Goal: Task Accomplishment & Management: Manage account settings

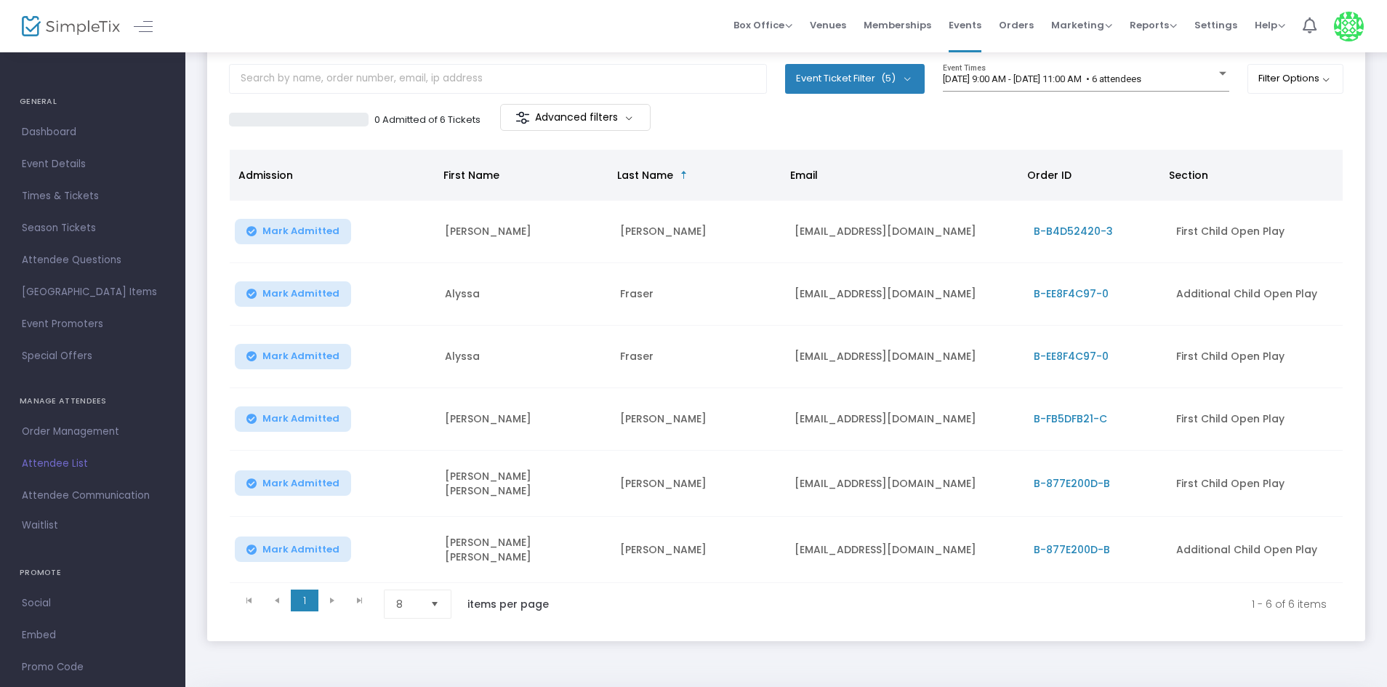
scroll to position [60, 0]
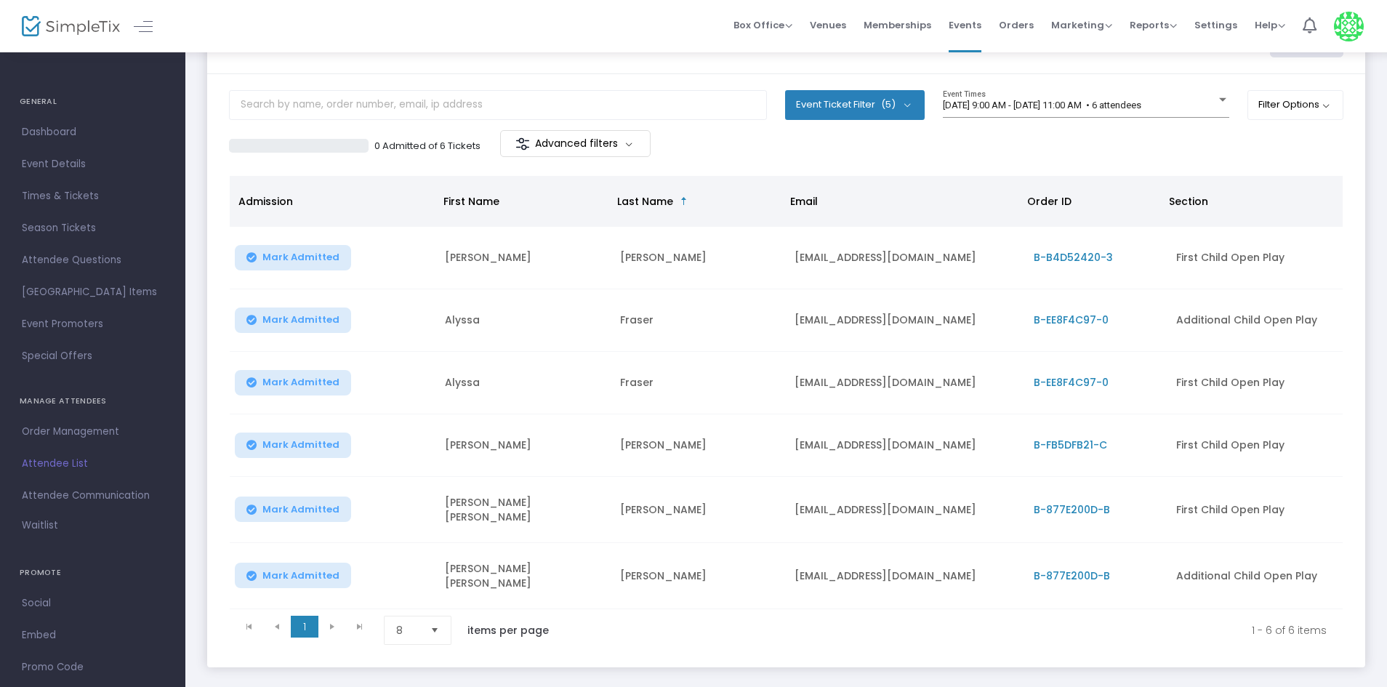
click at [294, 449] on span "Mark Admitted" at bounding box center [300, 445] width 77 height 12
click at [1036, 100] on span "[DATE] 9:00 AM - [DATE] 11:00 AM • 6 attendees" at bounding box center [1042, 105] width 198 height 11
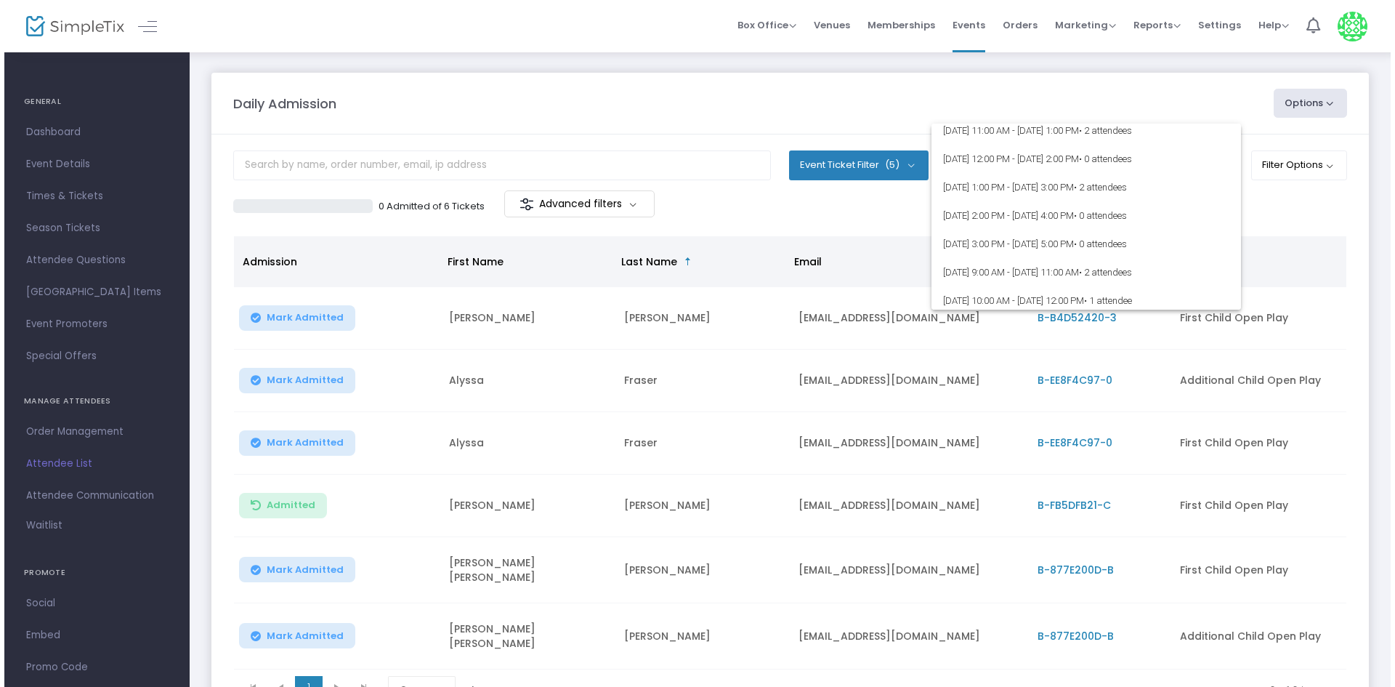
scroll to position [0, 0]
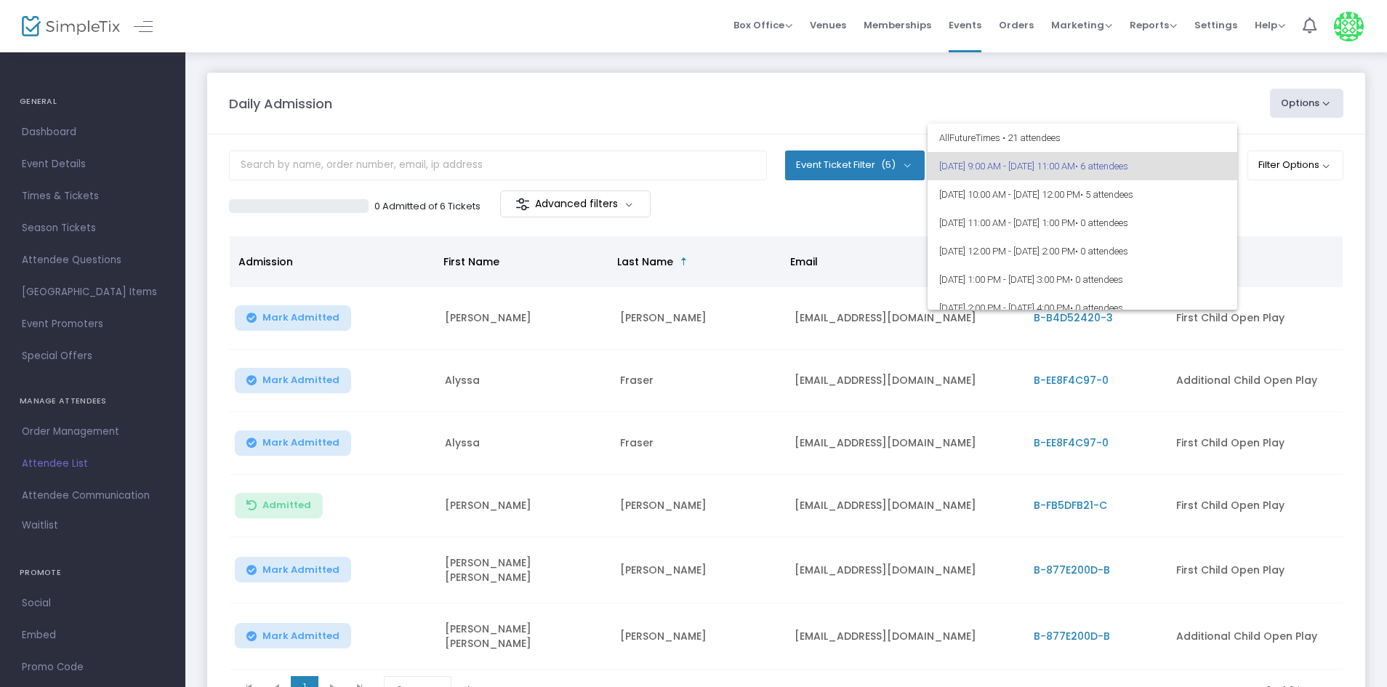
click at [1235, 106] on div at bounding box center [693, 343] width 1387 height 687
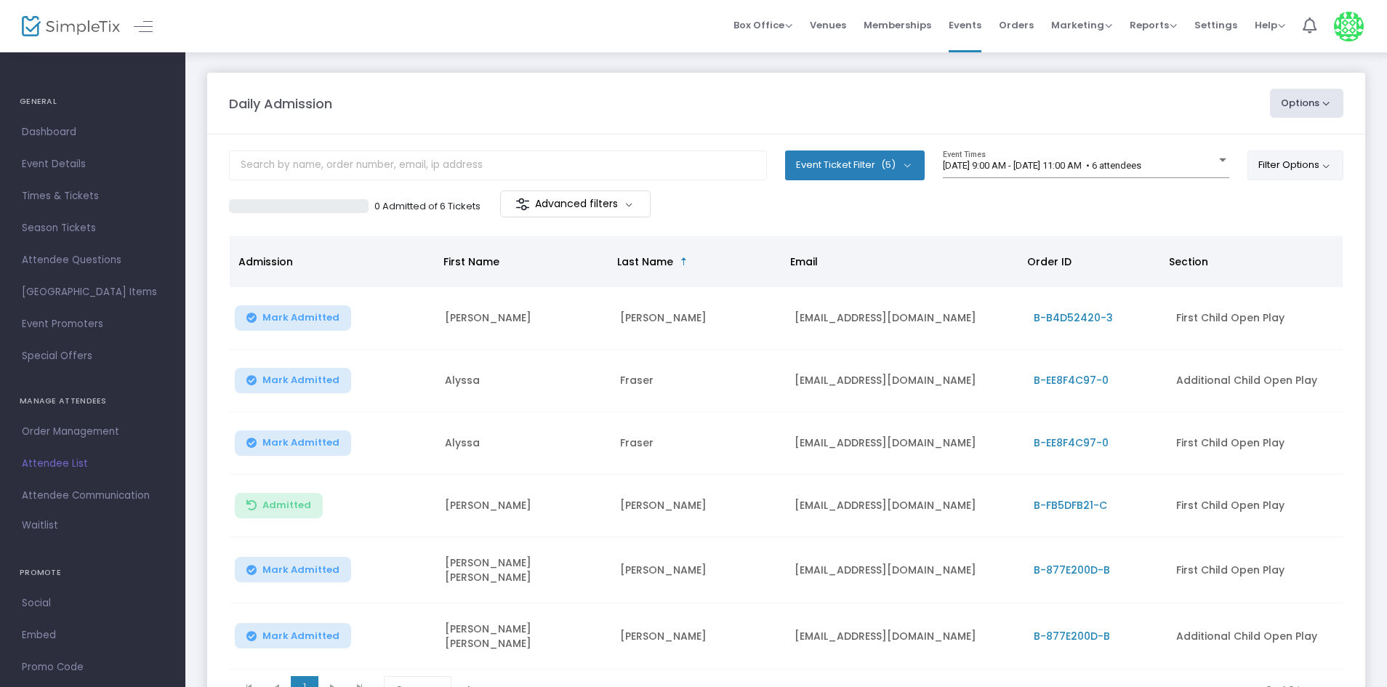
click at [1273, 158] on button "Filter Options" at bounding box center [1295, 164] width 97 height 29
click at [1113, 207] on span at bounding box center [1118, 206] width 17 height 17
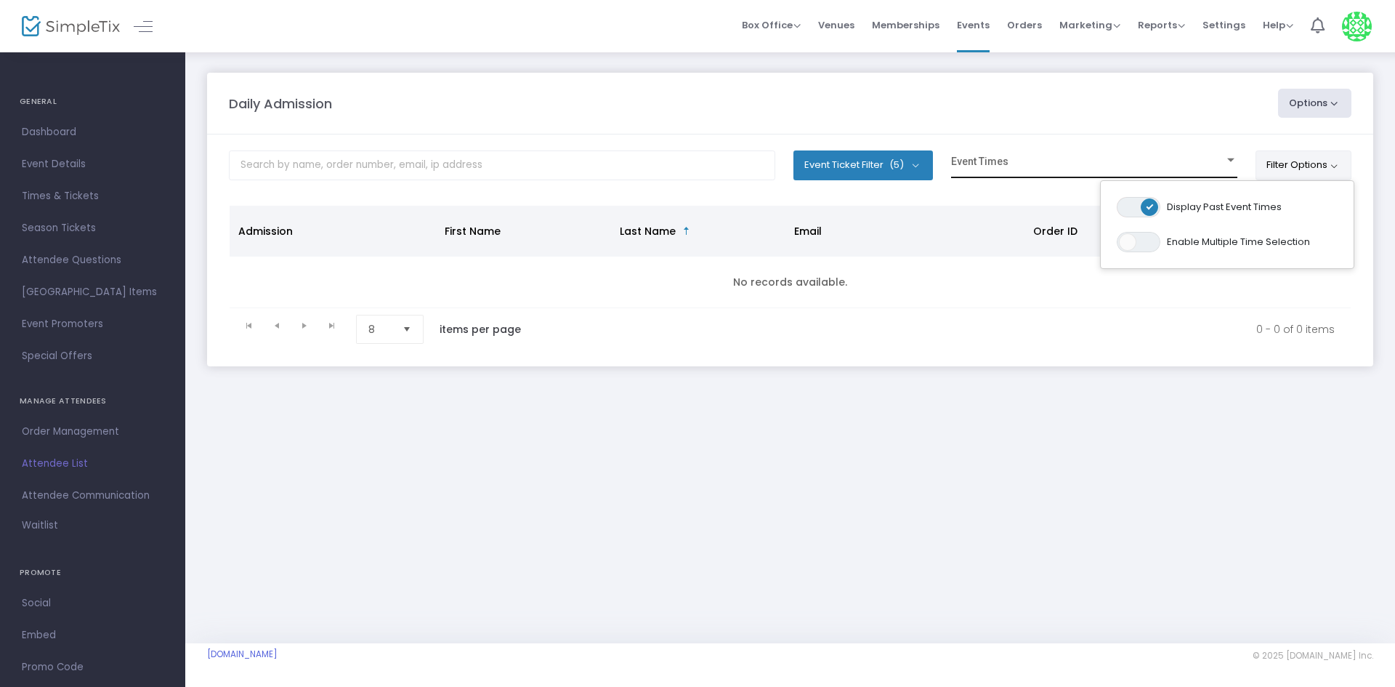
click at [1022, 162] on span at bounding box center [1087, 166] width 273 height 11
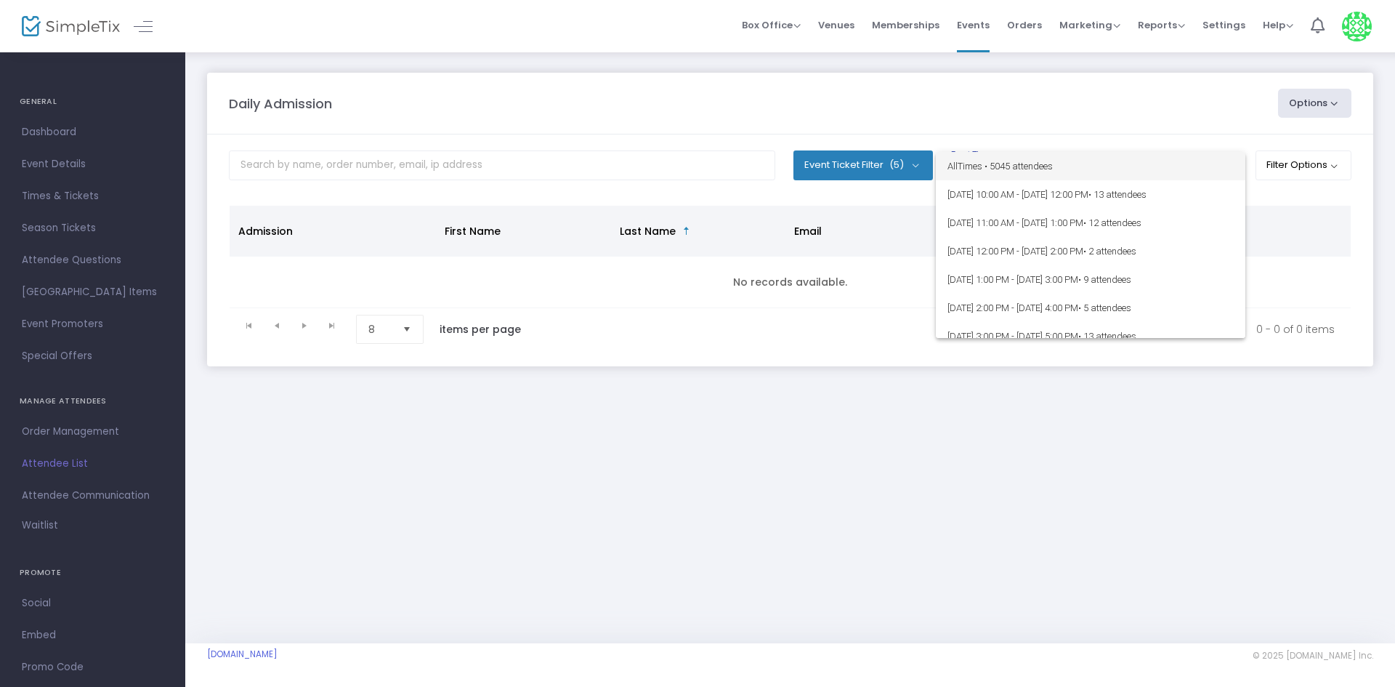
scroll to position [363, 0]
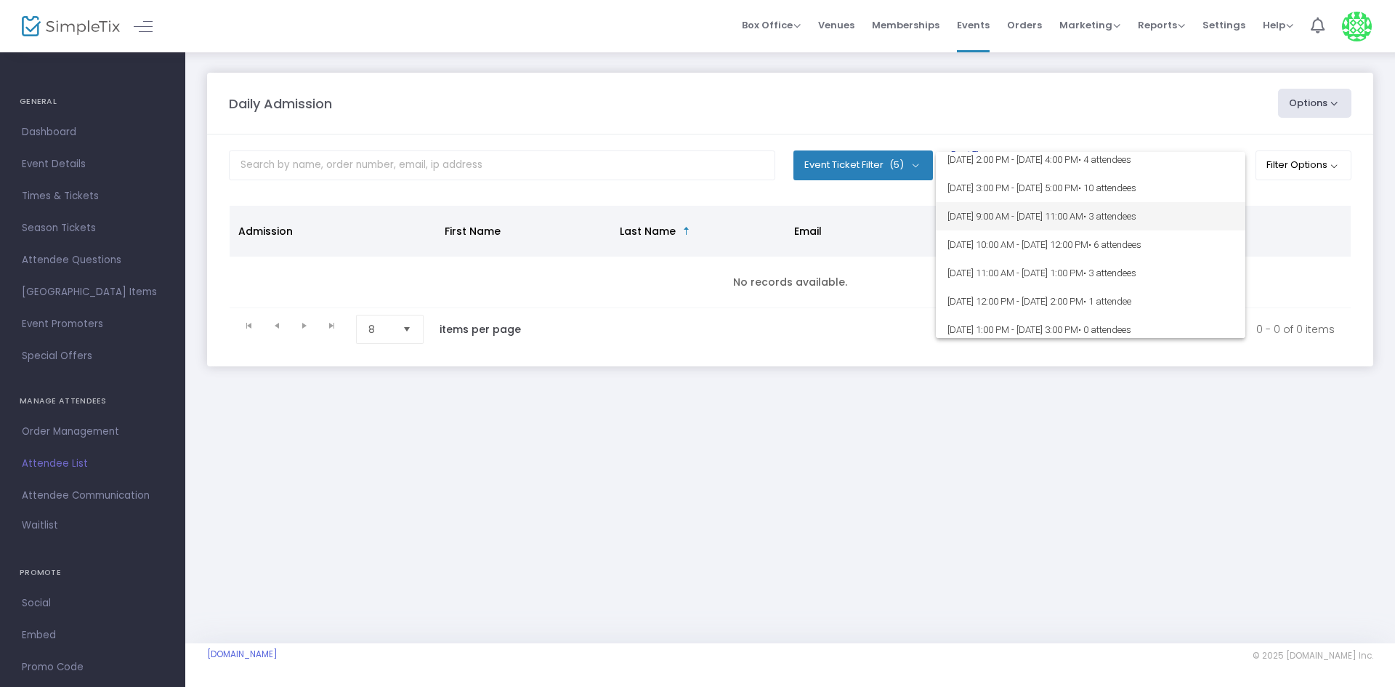
click at [1040, 224] on span "[DATE] 9:00 AM - [DATE] 11:00 AM • 3 attendees" at bounding box center [1091, 216] width 286 height 28
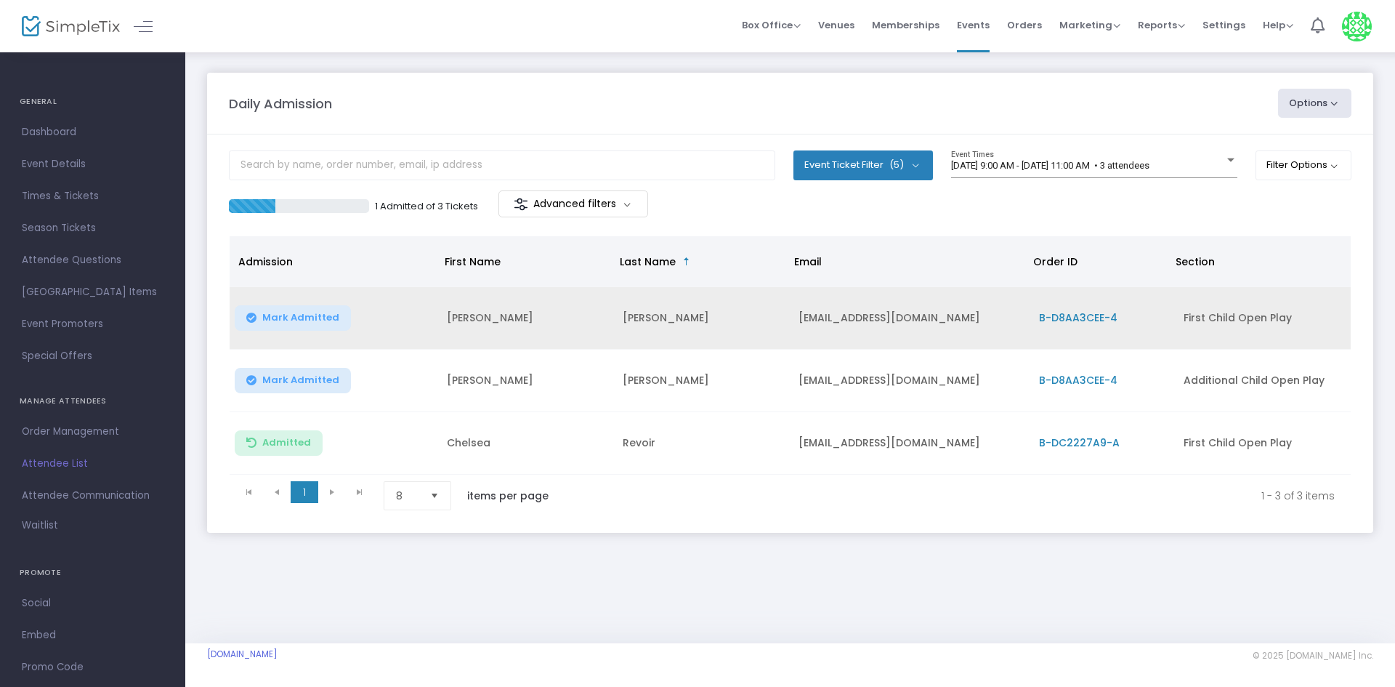
click at [1230, 328] on td "First Child Open Play" at bounding box center [1263, 318] width 177 height 62
click at [1086, 318] on span "B-D8AA3CEE-4" at bounding box center [1078, 317] width 78 height 15
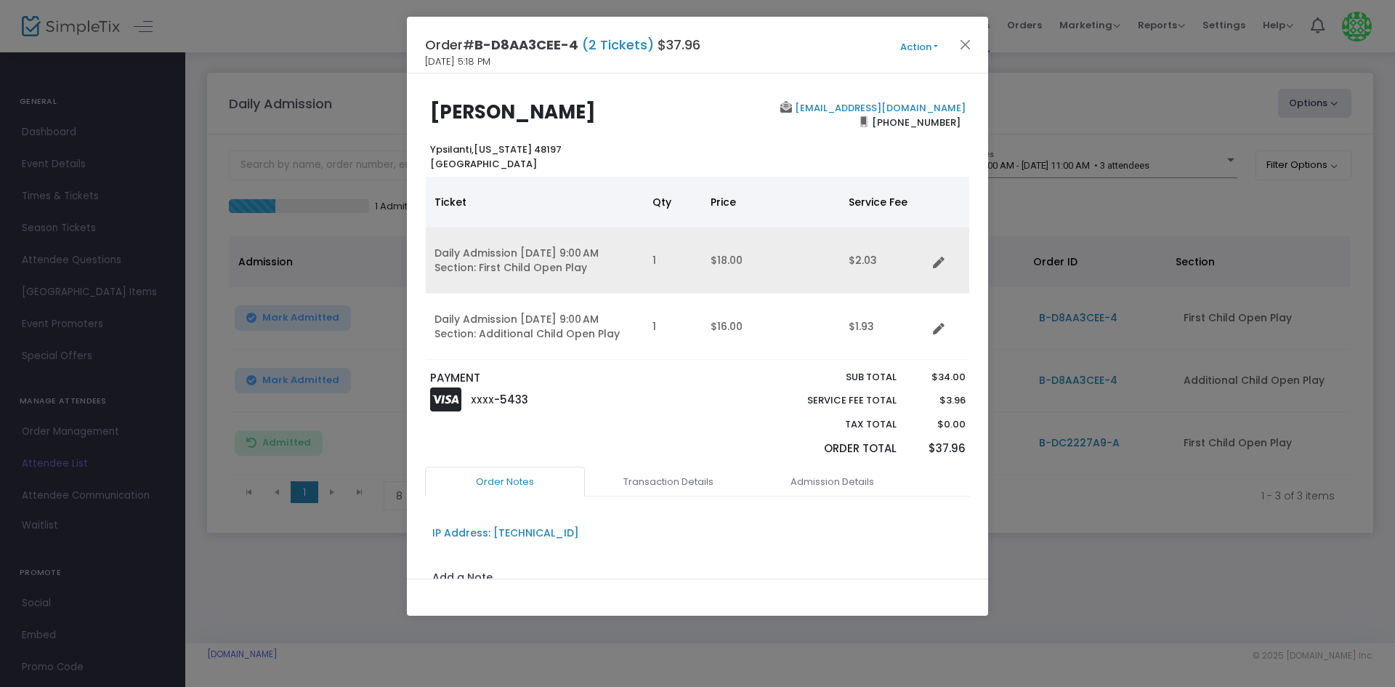
click at [940, 269] on td "Data table" at bounding box center [948, 260] width 42 height 66
click at [939, 262] on icon "Data table" at bounding box center [939, 263] width 12 height 12
